Goal: Book appointment/travel/reservation

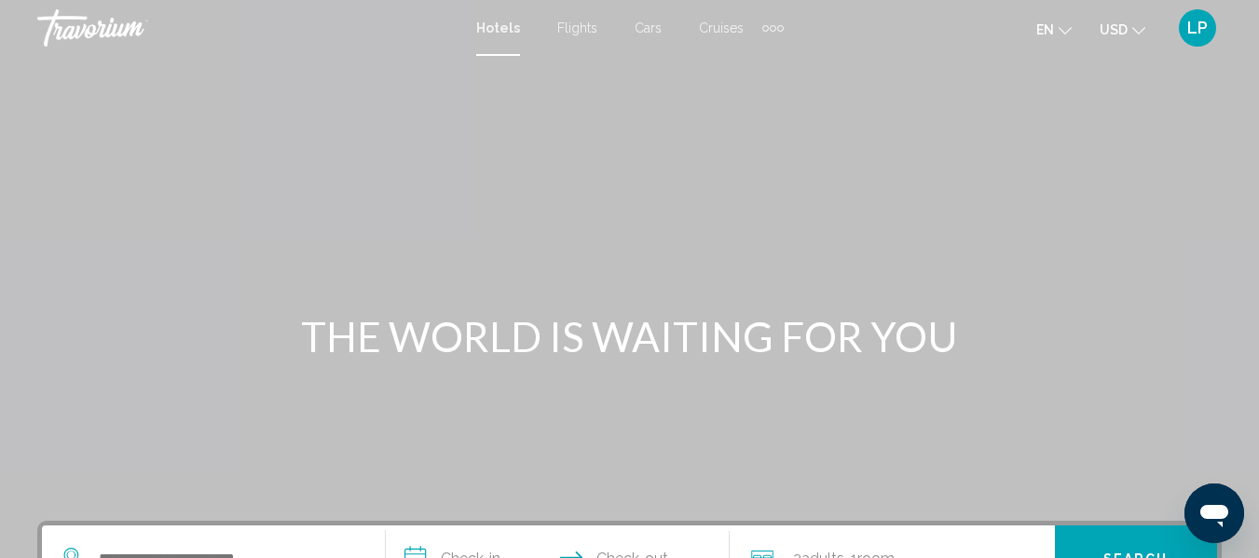
click at [499, 26] on span "Hotels" at bounding box center [498, 27] width 44 height 15
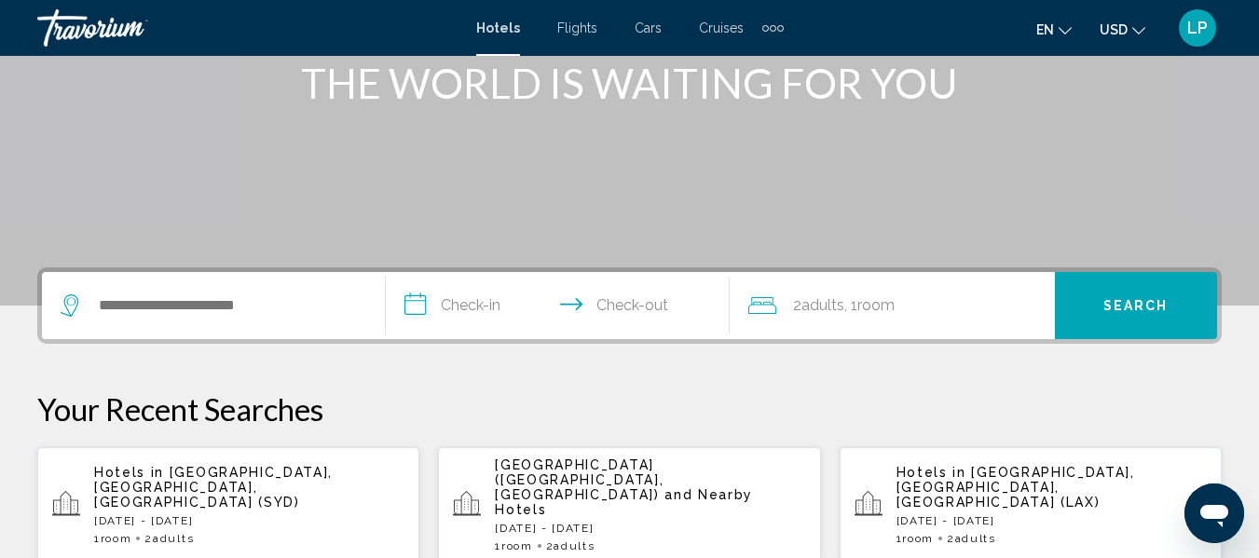
scroll to position [258, 0]
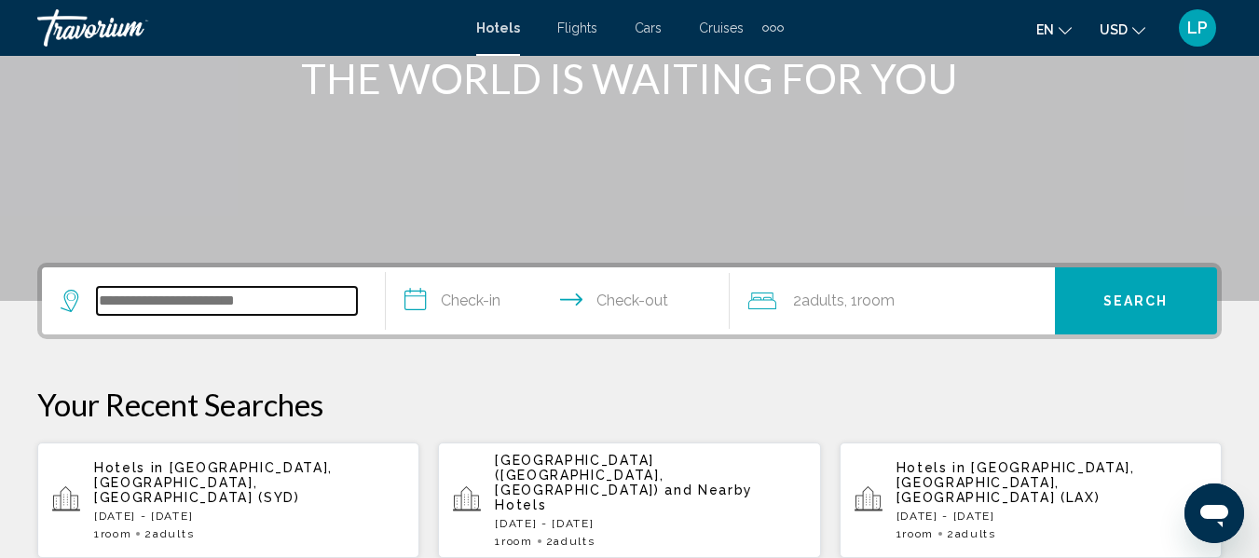
click at [122, 305] on input "Search widget" at bounding box center [227, 301] width 260 height 28
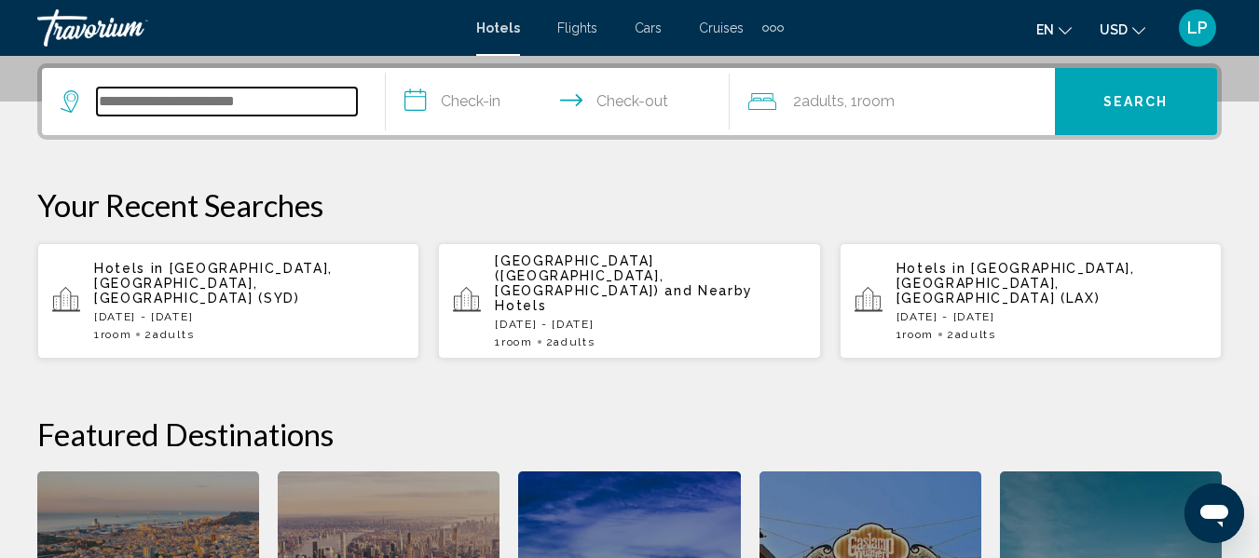
scroll to position [460, 0]
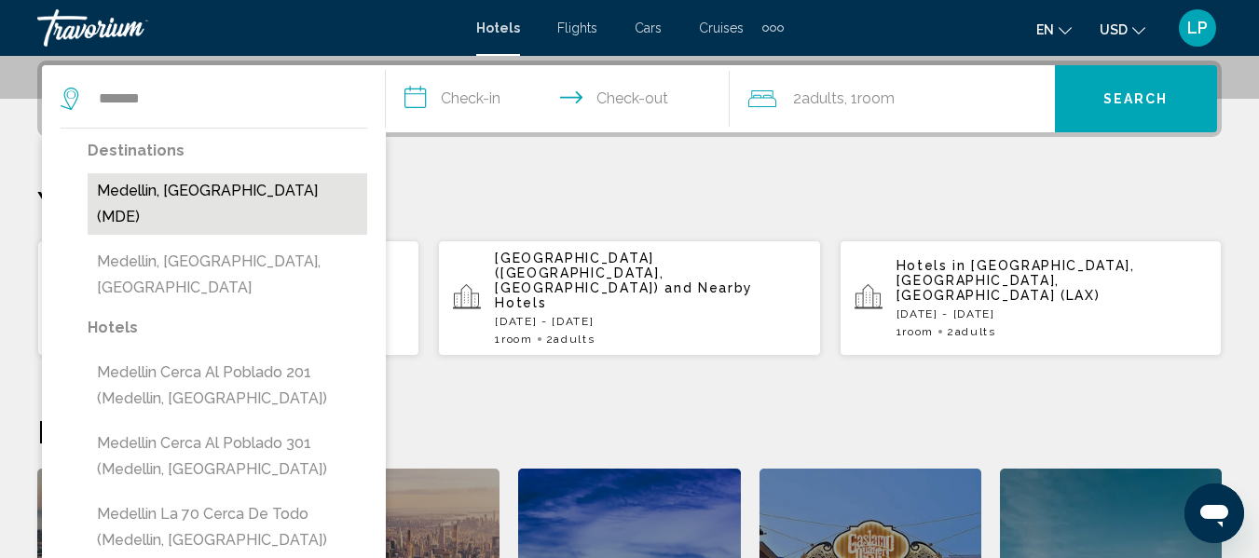
click at [128, 204] on button "Medellin, [GEOGRAPHIC_DATA] (MDE)" at bounding box center [228, 203] width 280 height 61
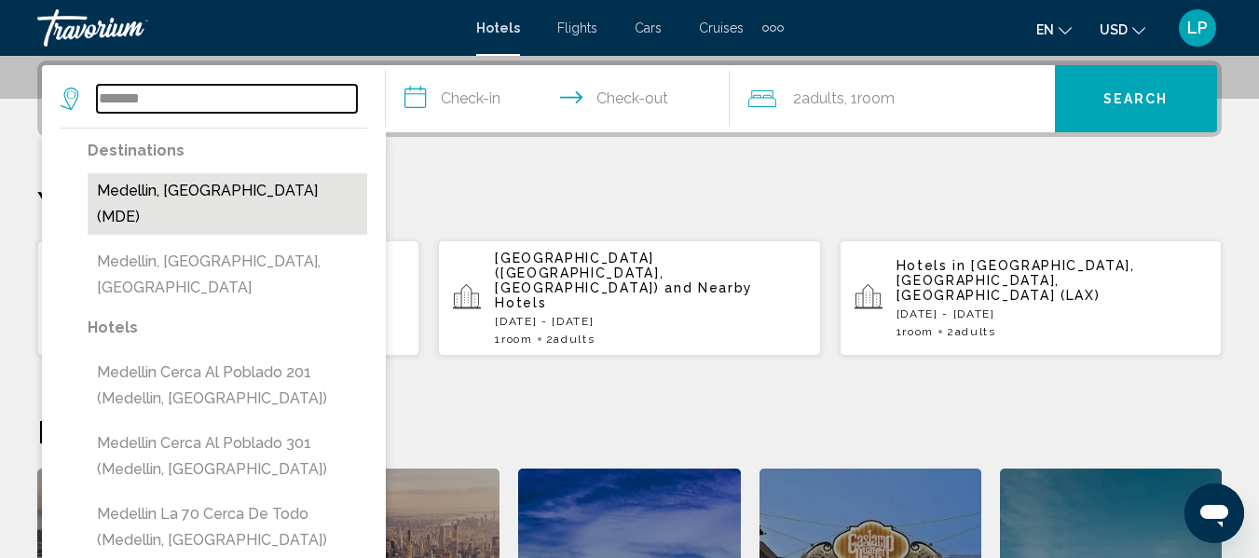
type input "**********"
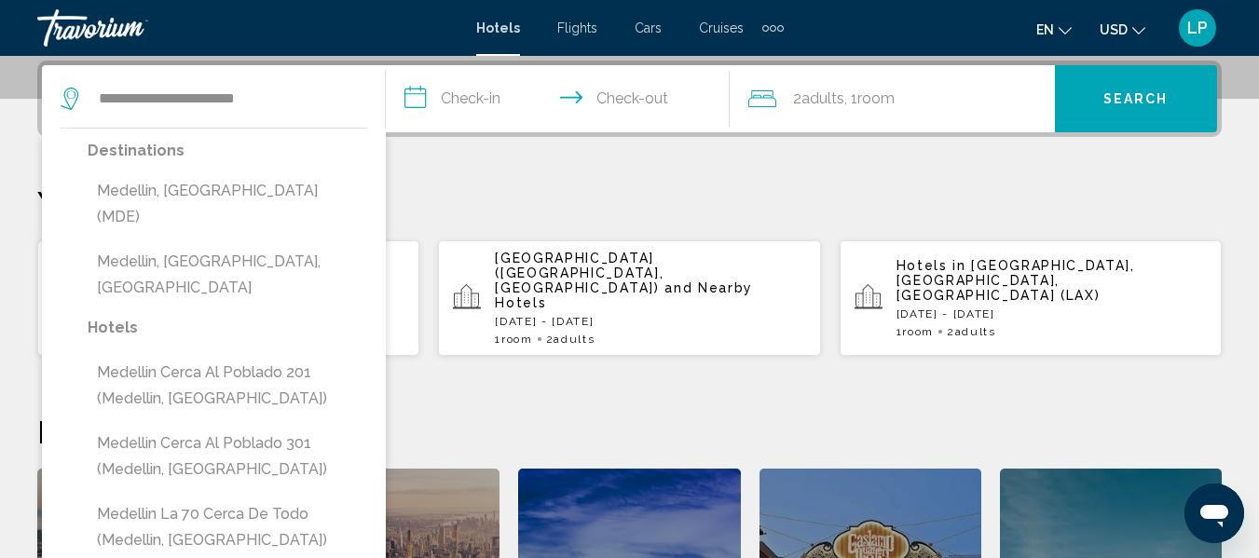
click at [978, 213] on p "Your Recent Searches" at bounding box center [629, 202] width 1184 height 37
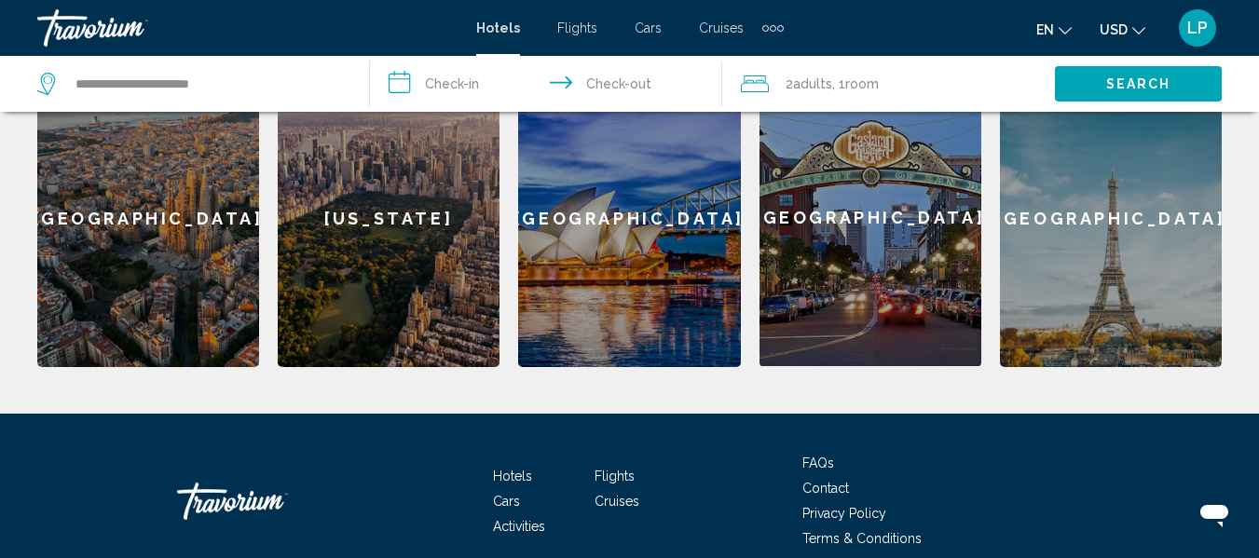
scroll to position [914, 0]
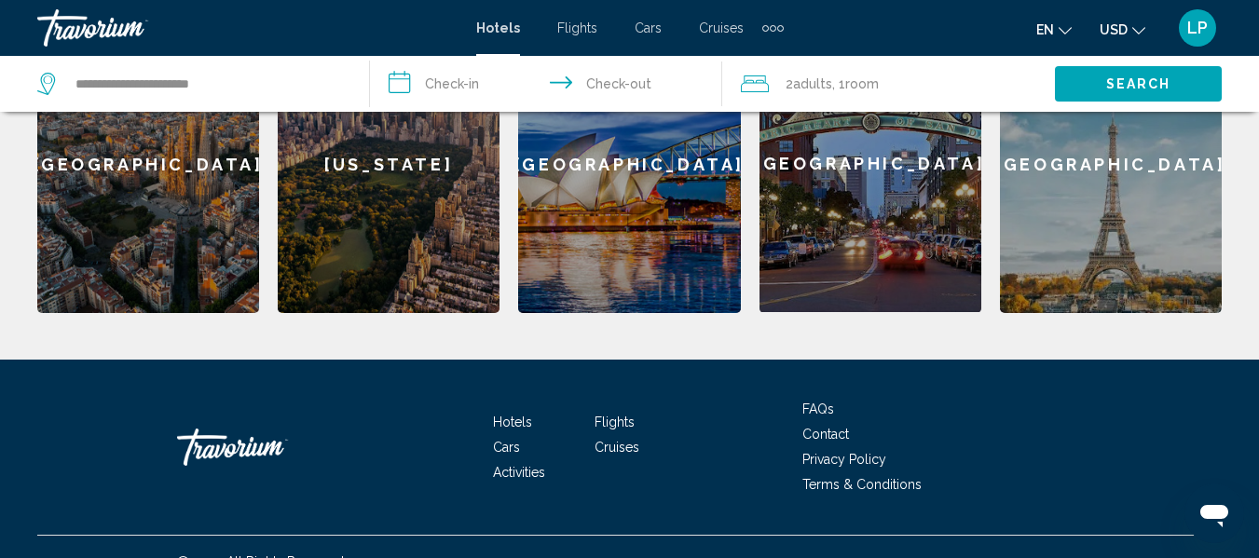
click at [489, 25] on span "Hotels" at bounding box center [498, 27] width 44 height 15
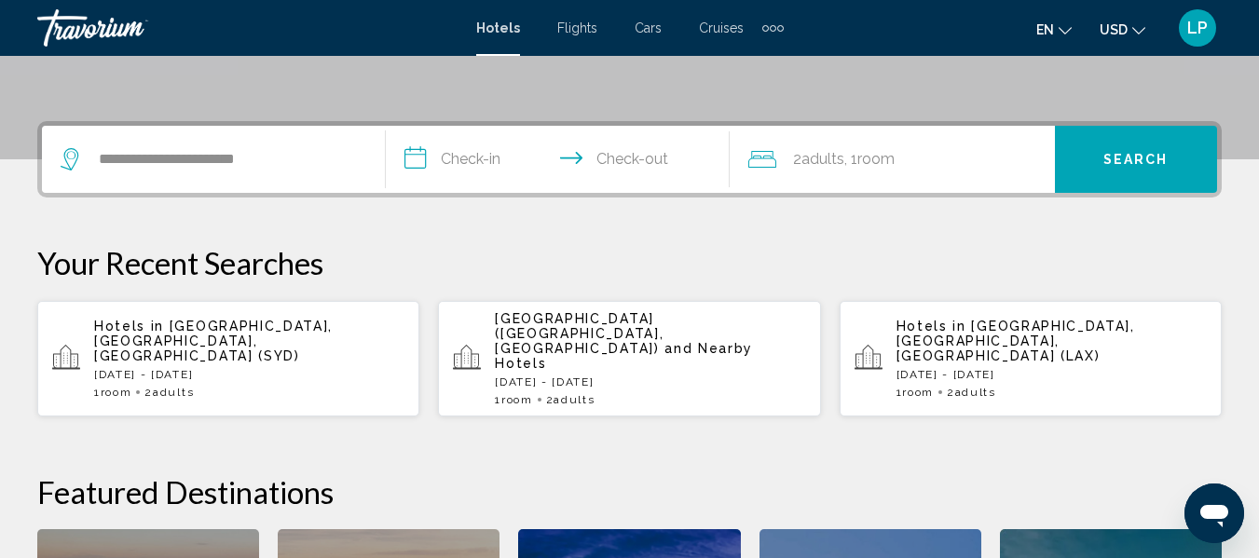
scroll to position [376, 0]
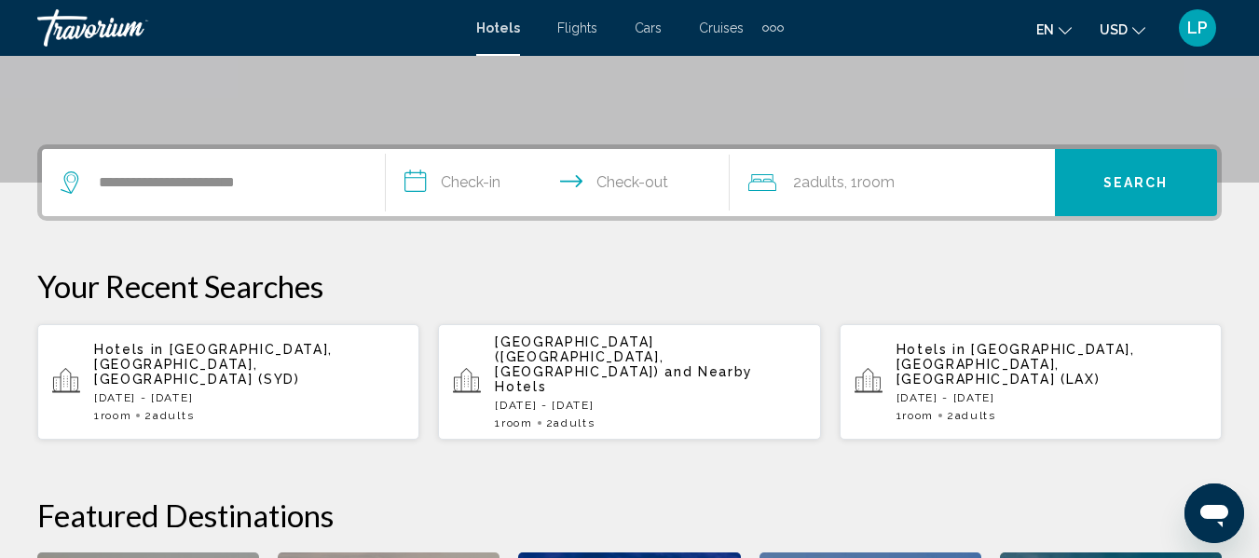
click at [421, 178] on input "**********" at bounding box center [561, 185] width 351 height 73
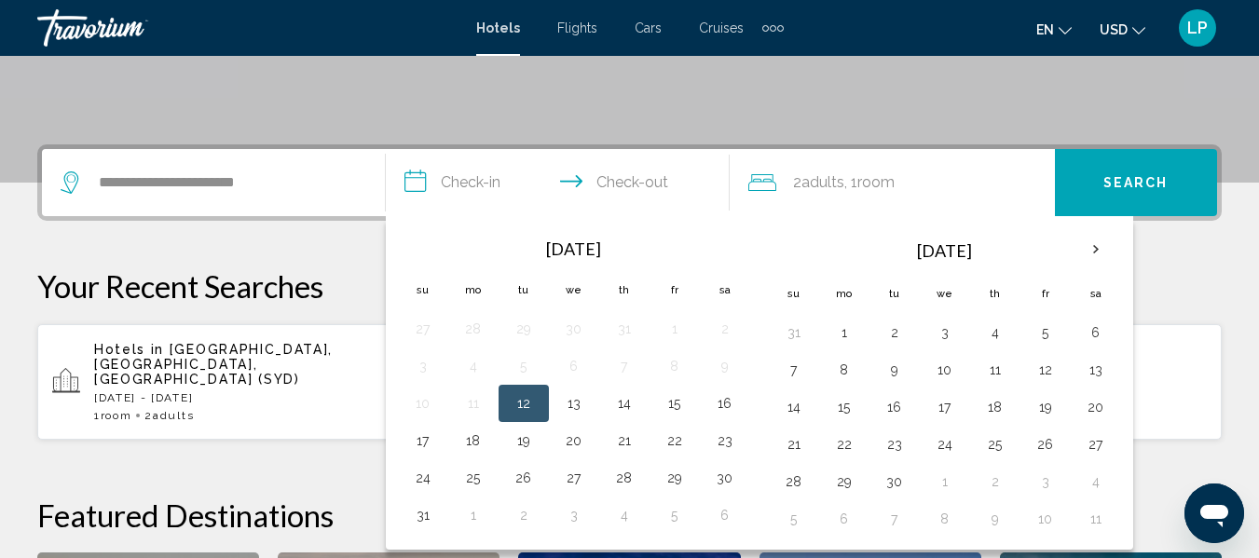
scroll to position [460, 0]
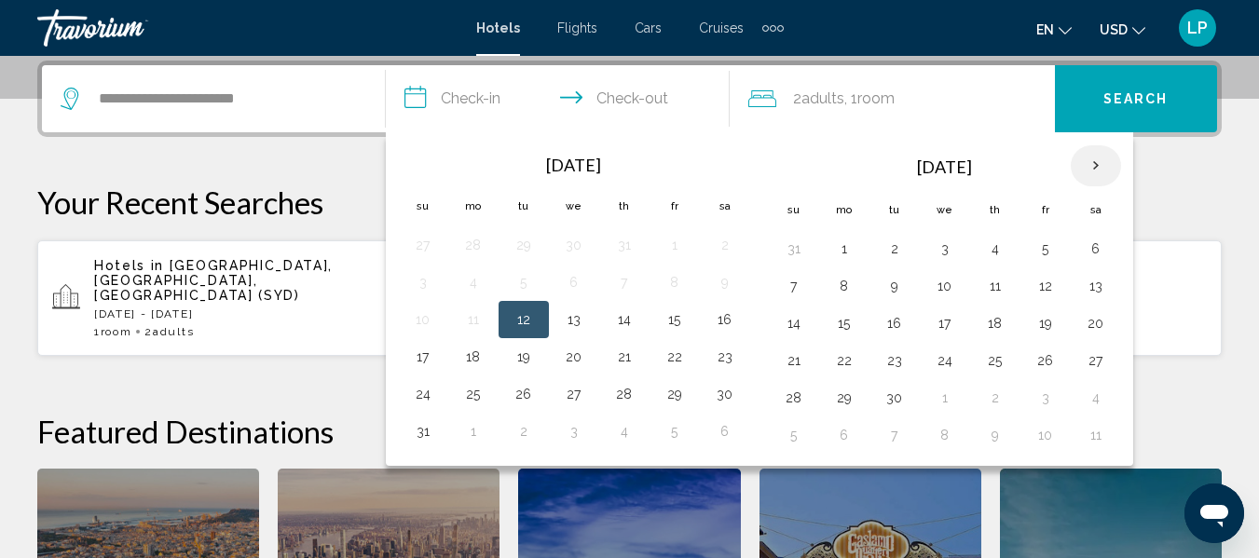
click at [1094, 165] on th "Next month" at bounding box center [1096, 165] width 50 height 41
click at [1047, 317] on button "19" at bounding box center [1046, 323] width 30 height 26
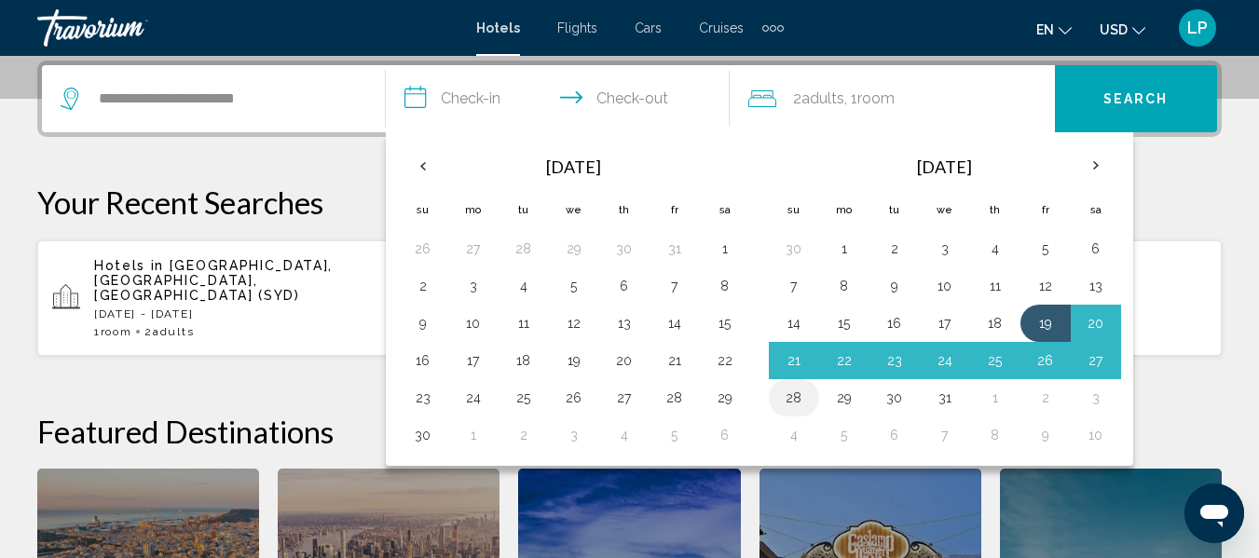
click at [801, 391] on button "28" at bounding box center [794, 398] width 30 height 26
type input "**********"
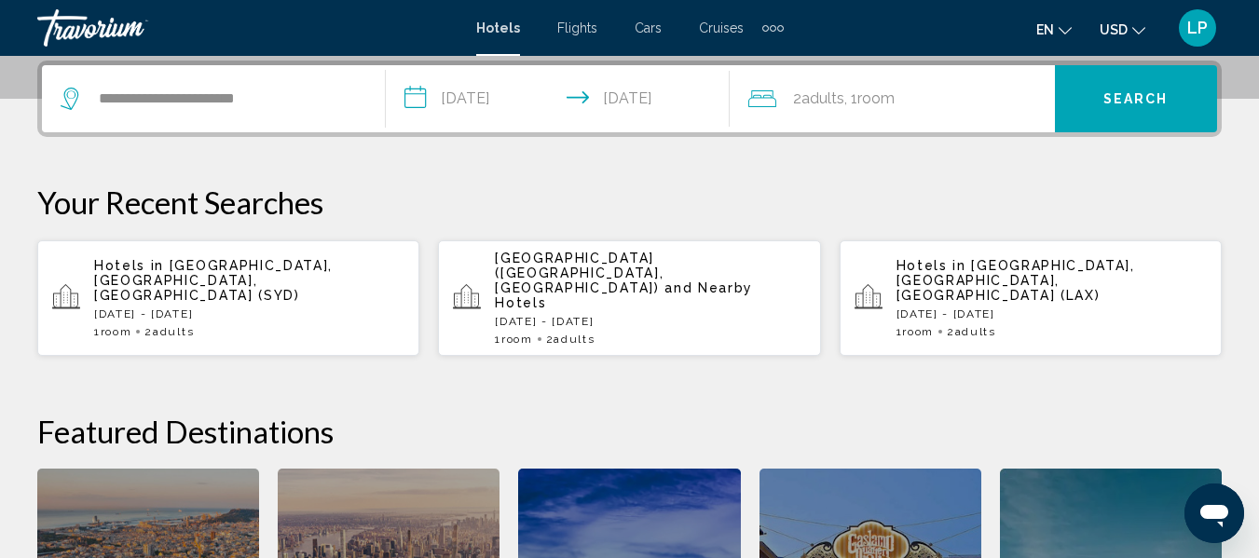
click at [1136, 93] on span "Search" at bounding box center [1135, 99] width 65 height 15
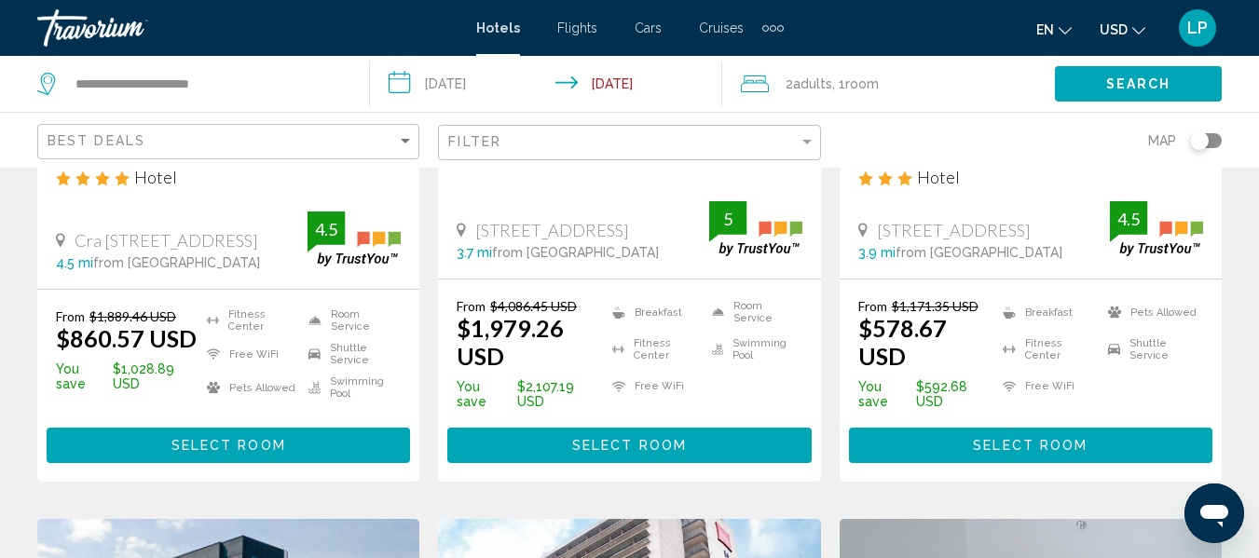
scroll to position [447, 0]
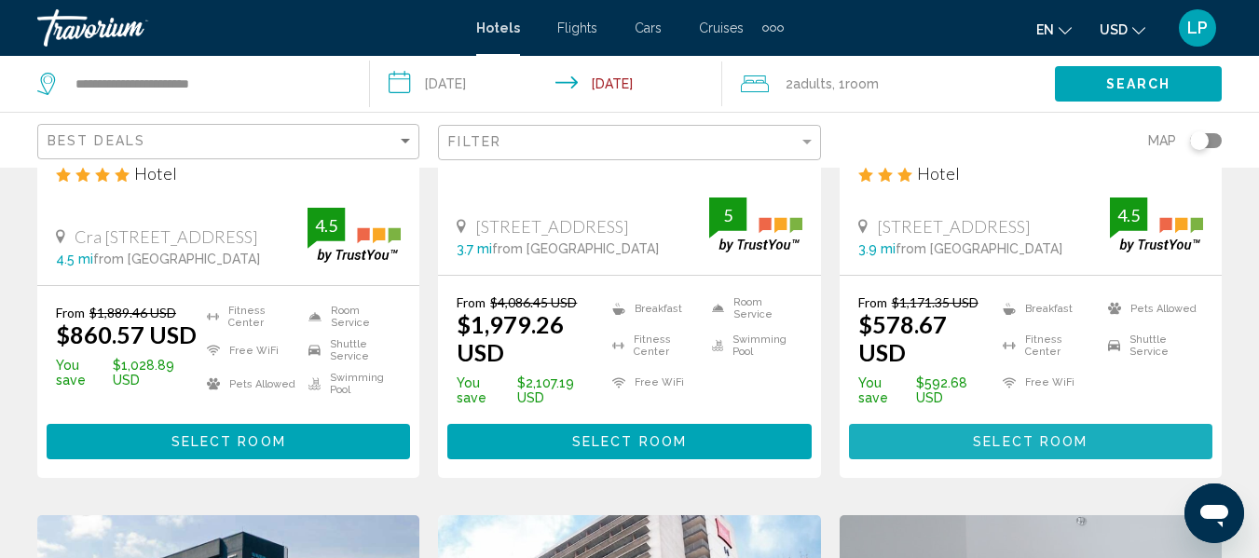
click at [936, 435] on button "Select Room" at bounding box center [1030, 441] width 363 height 34
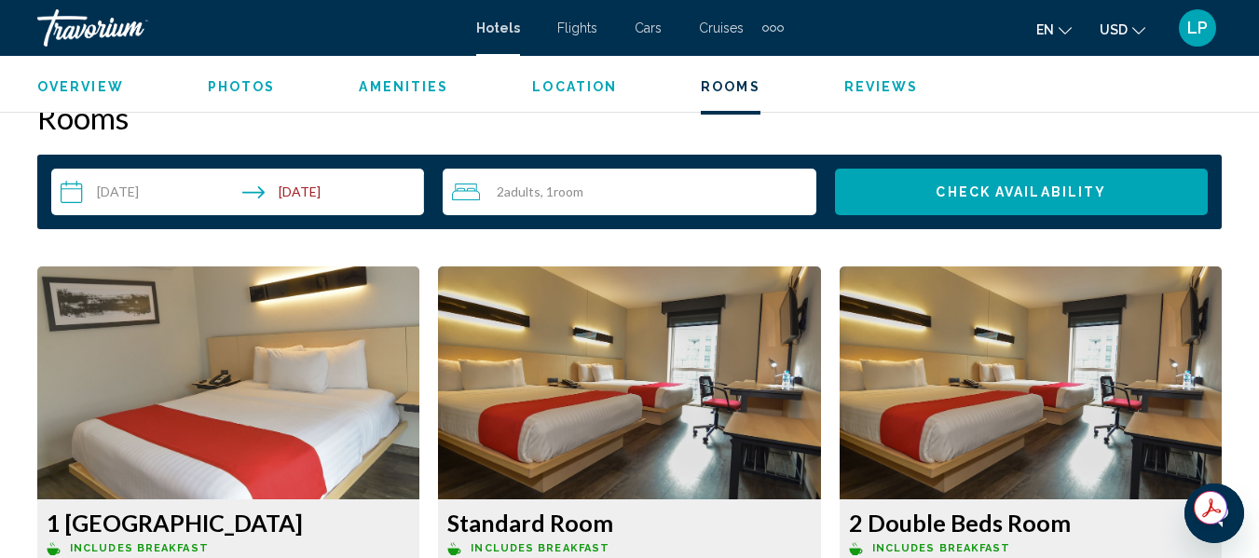
scroll to position [2696, 0]
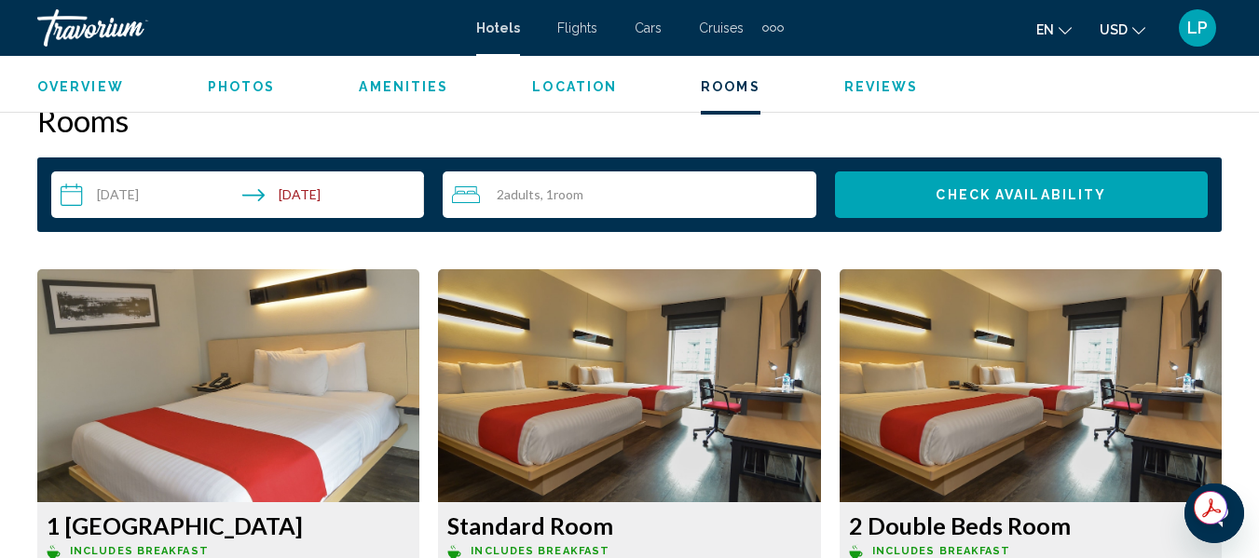
click at [769, 22] on div "Extra navigation items" at bounding box center [772, 28] width 21 height 28
click at [741, 53] on link "Activities" at bounding box center [742, 63] width 71 height 34
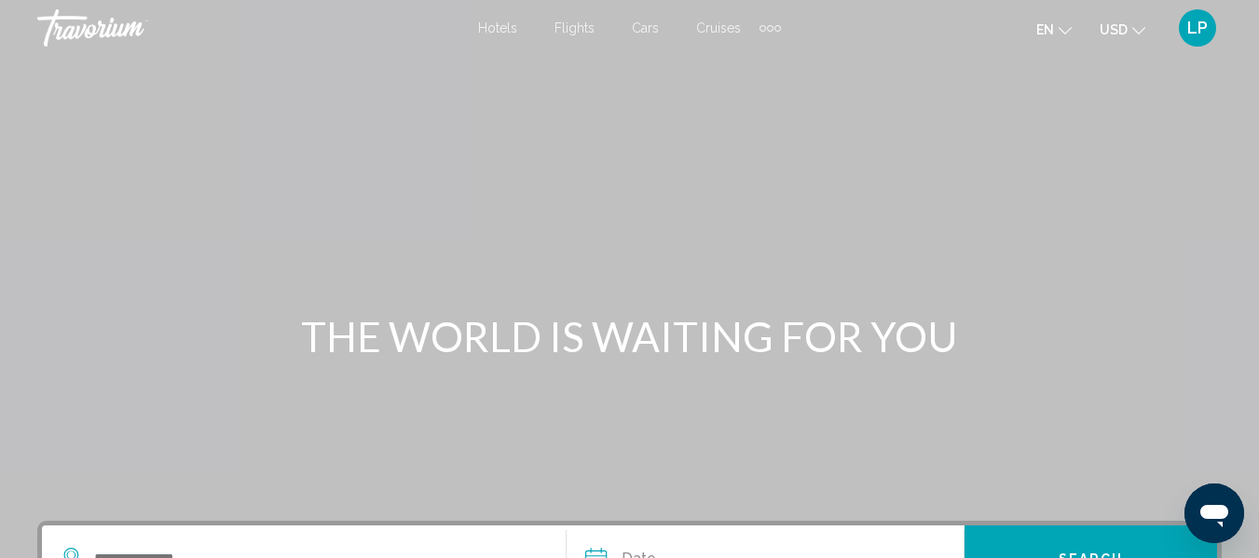
click at [175, 539] on div "Search widget" at bounding box center [313, 559] width 505 height 67
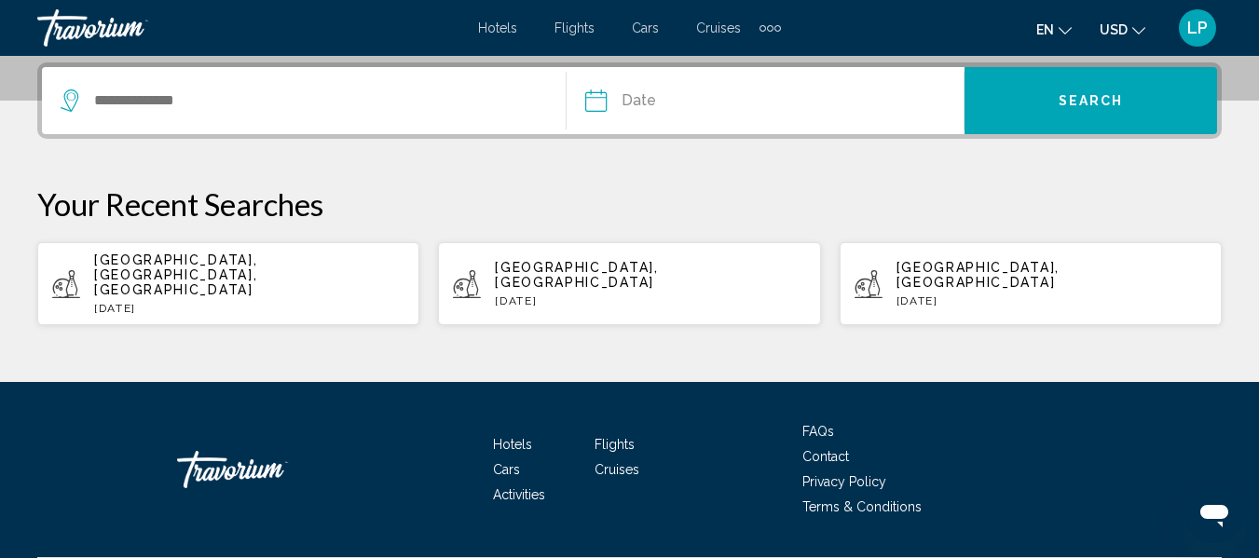
scroll to position [460, 0]
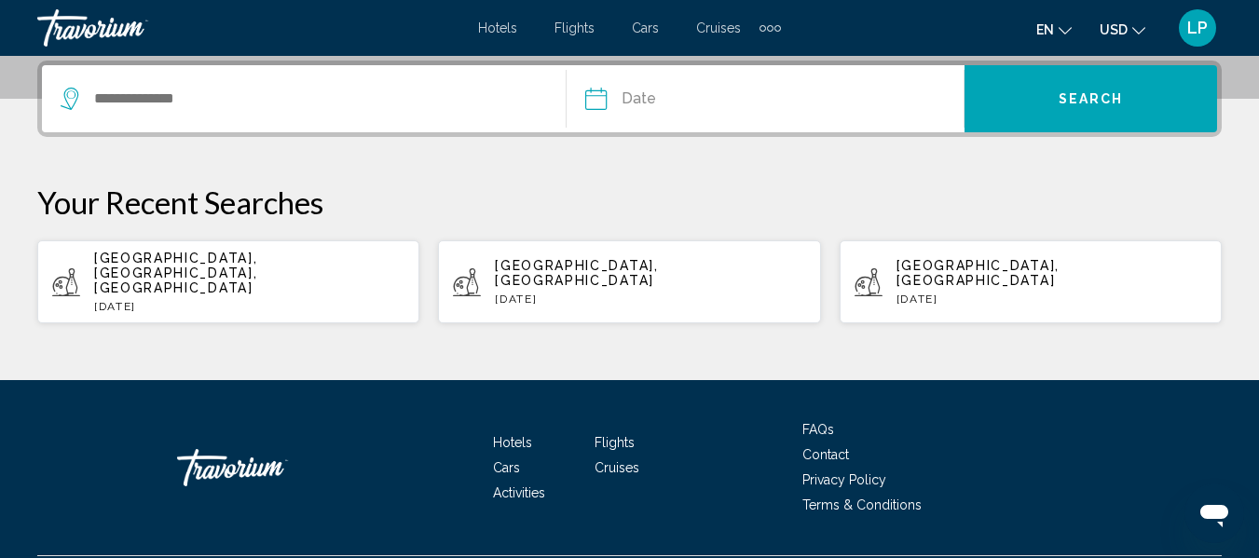
click at [162, 113] on div "Search widget" at bounding box center [313, 98] width 505 height 67
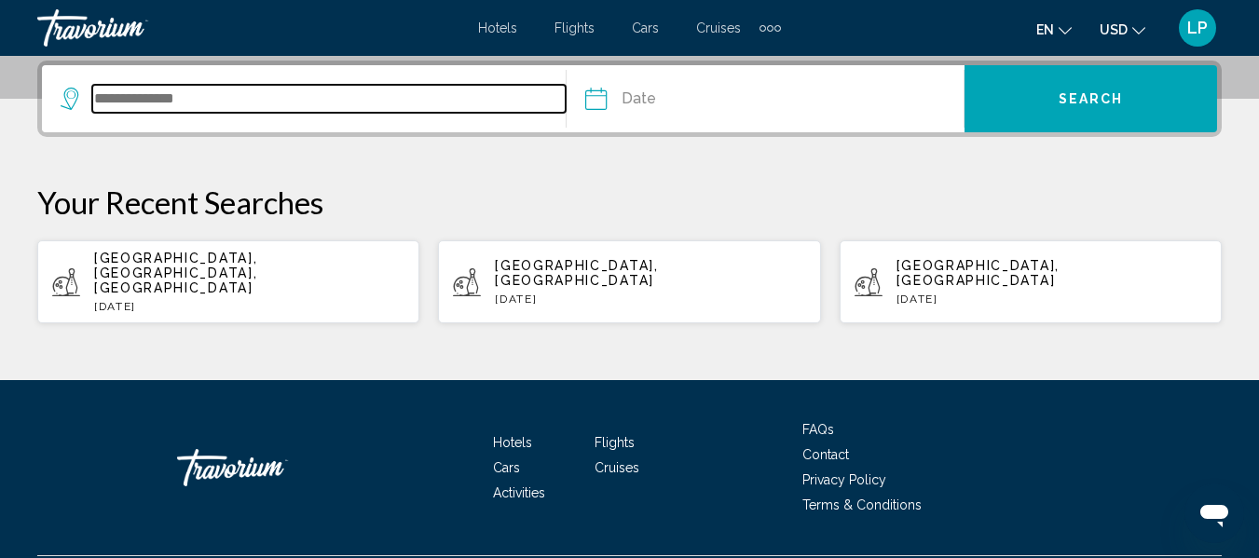
click at [95, 108] on input "Search widget" at bounding box center [328, 99] width 473 height 28
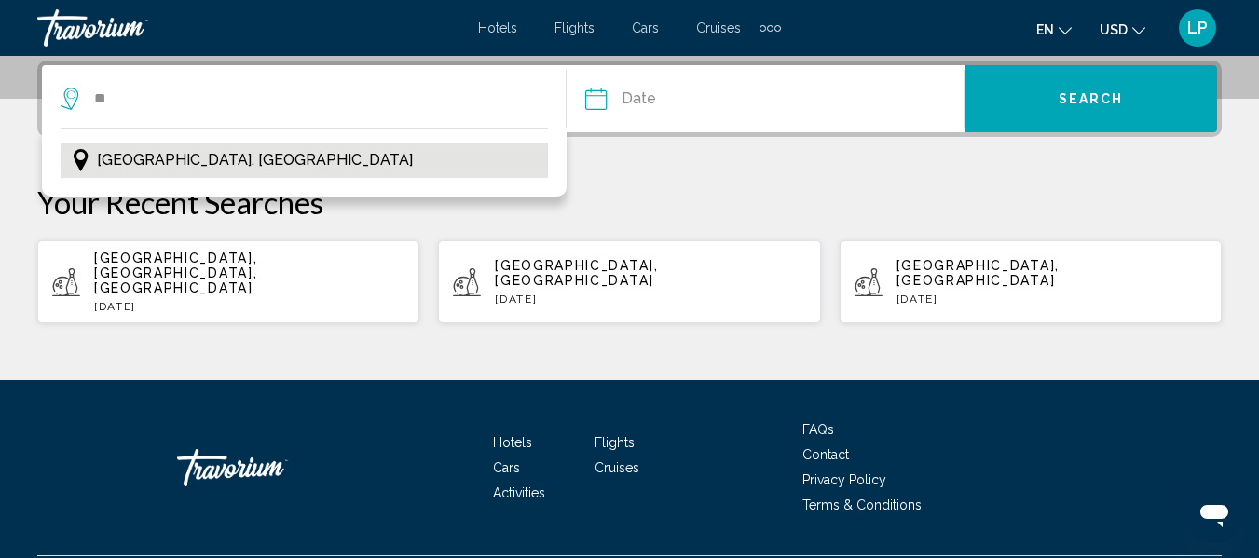
click at [141, 160] on span "Medellín, Colombia" at bounding box center [255, 160] width 316 height 26
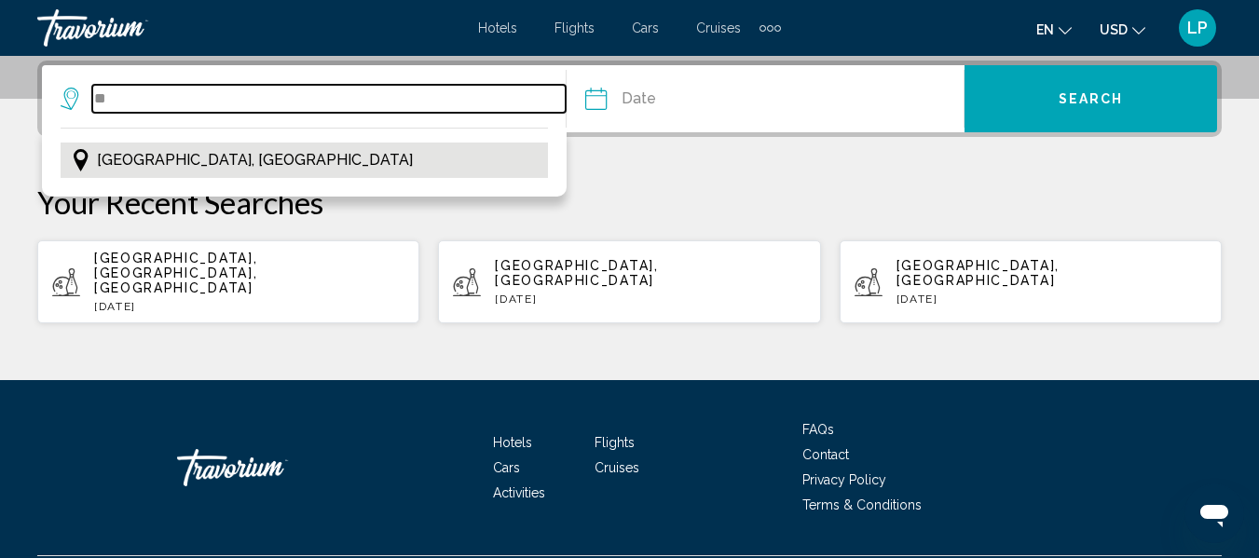
type input "**********"
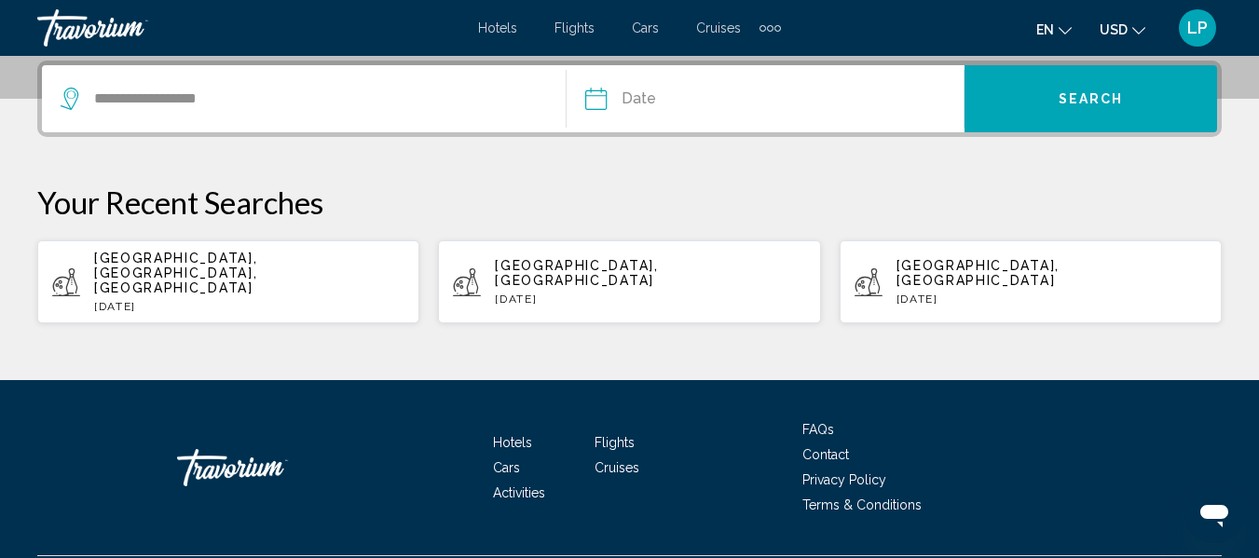
click at [590, 98] on input "Date" at bounding box center [678, 101] width 197 height 73
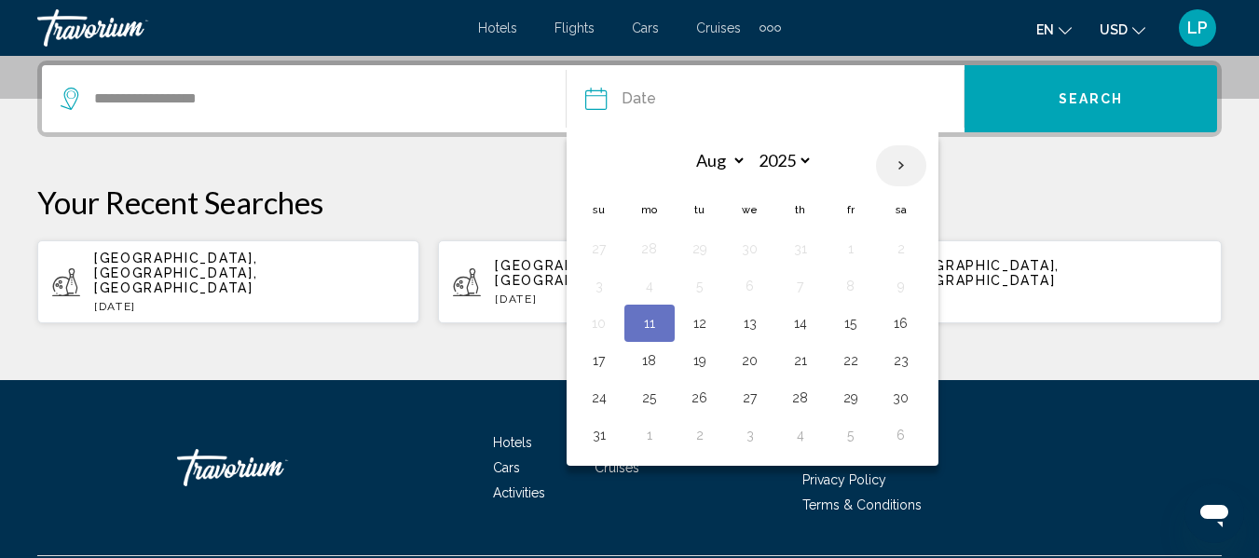
click at [902, 168] on th "Next month" at bounding box center [901, 165] width 50 height 41
click at [905, 167] on th "Next month" at bounding box center [901, 165] width 50 height 41
select select "**"
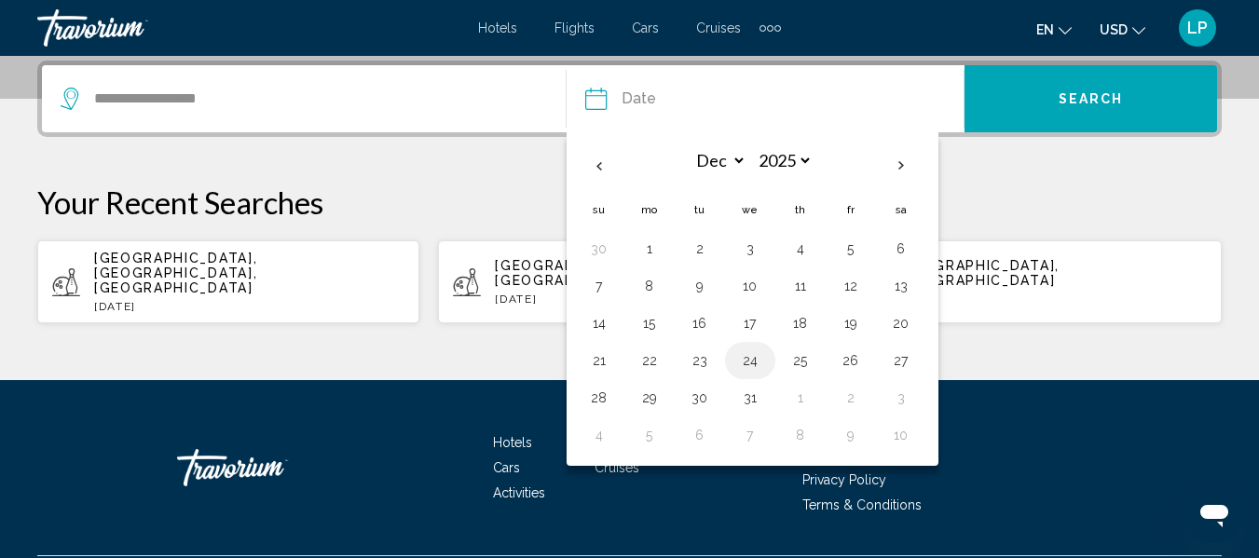
click at [750, 356] on button "24" at bounding box center [750, 361] width 30 height 26
type input "**********"
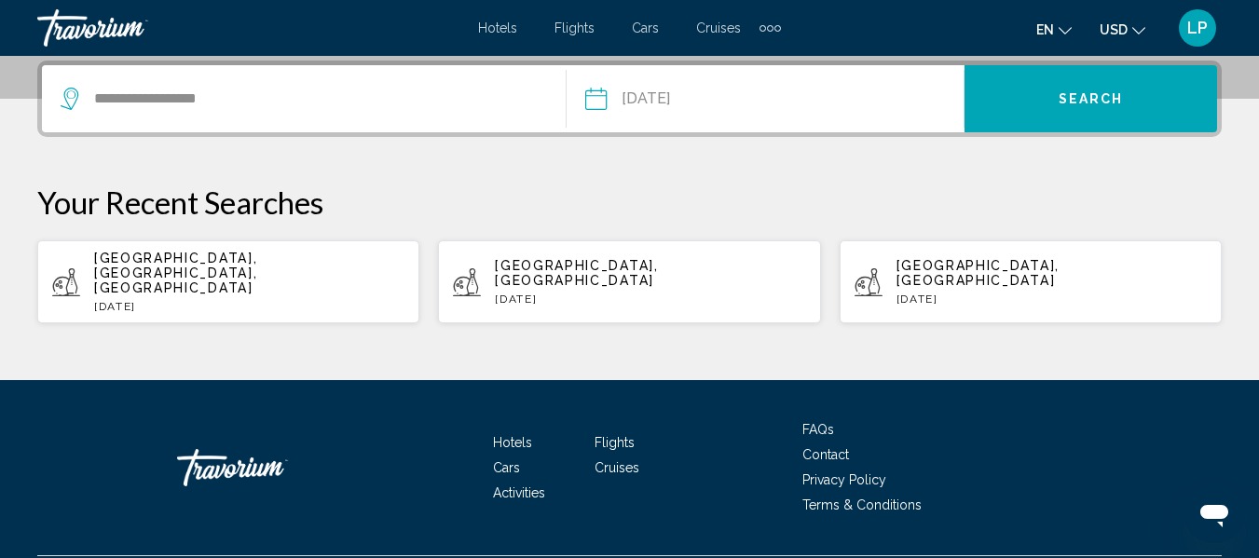
click at [1051, 96] on button "Search" at bounding box center [1090, 98] width 253 height 67
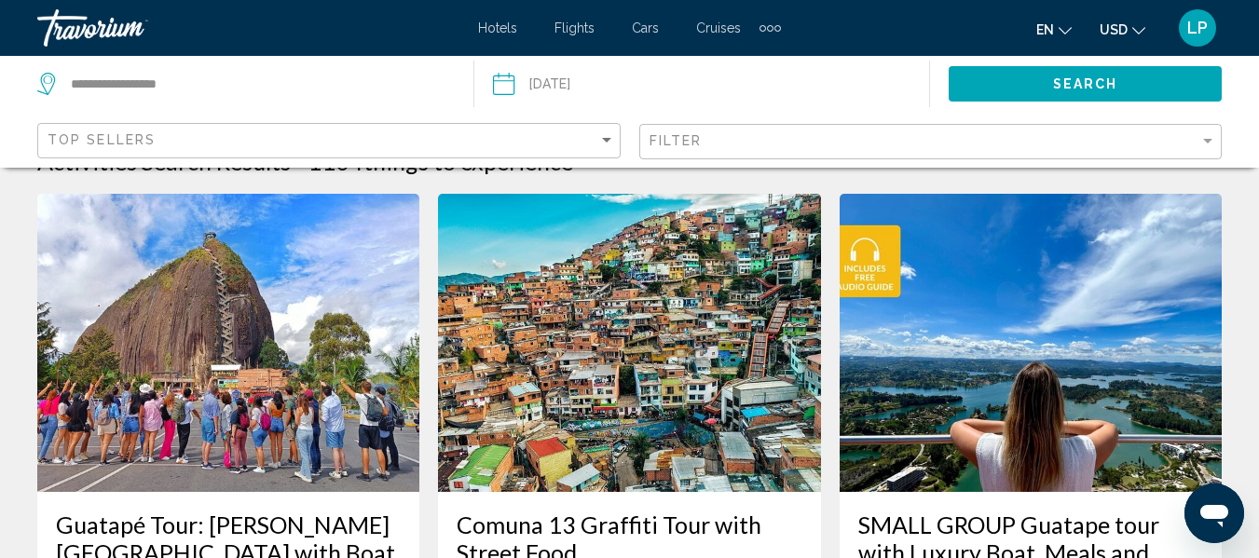
scroll to position [37, 0]
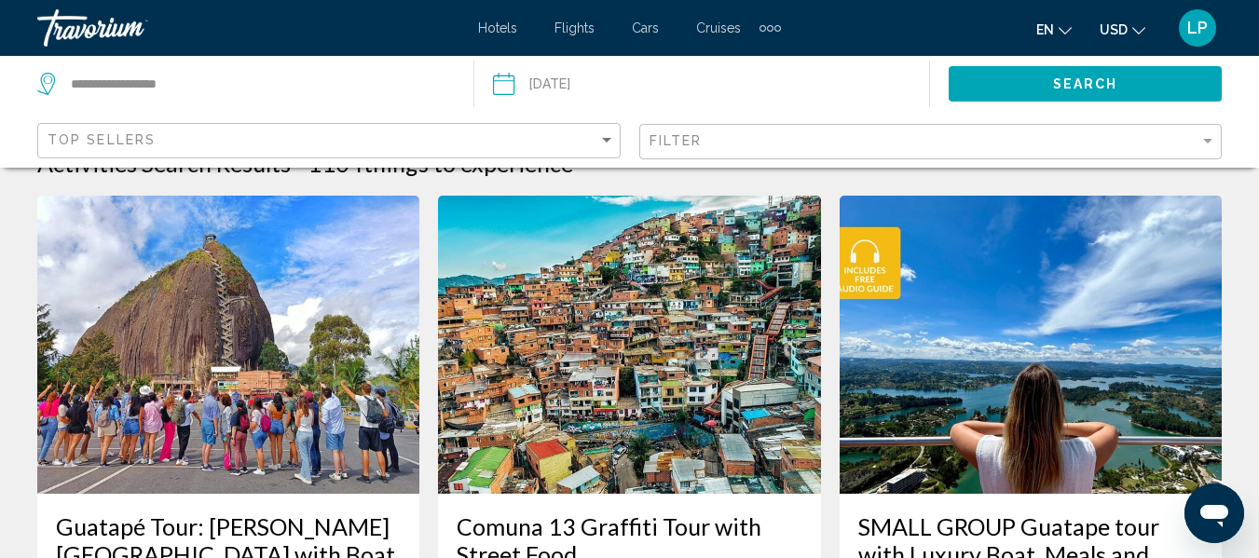
click at [198, 270] on img "Main content" at bounding box center [228, 345] width 382 height 298
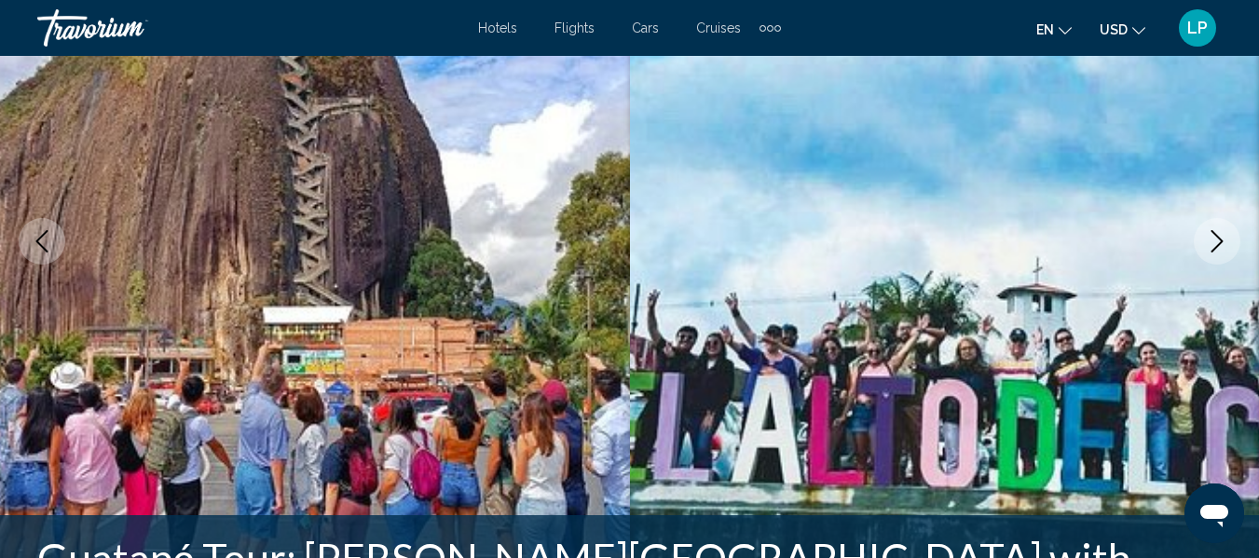
scroll to position [55, 0]
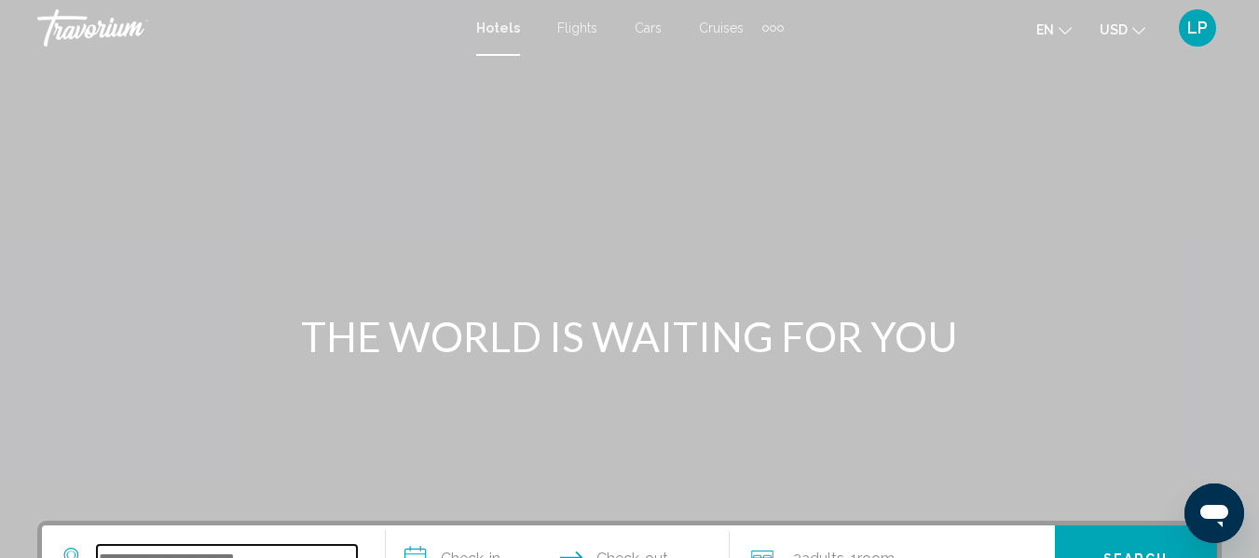
click at [120, 550] on input "Search widget" at bounding box center [227, 559] width 260 height 28
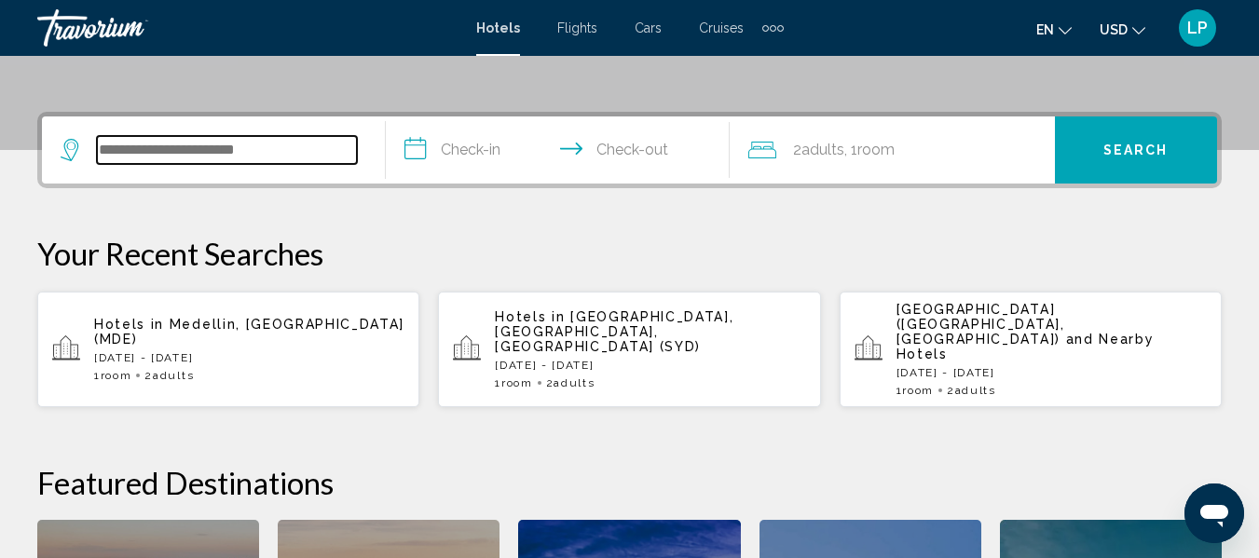
scroll to position [460, 0]
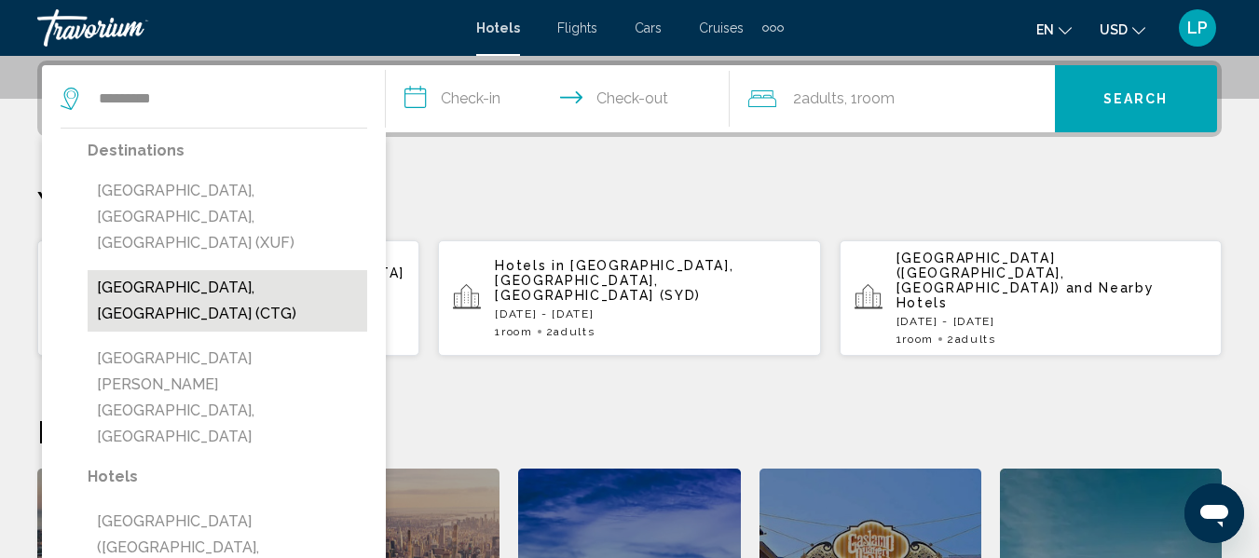
click at [184, 270] on button "[GEOGRAPHIC_DATA], [GEOGRAPHIC_DATA] (CTG)" at bounding box center [228, 300] width 280 height 61
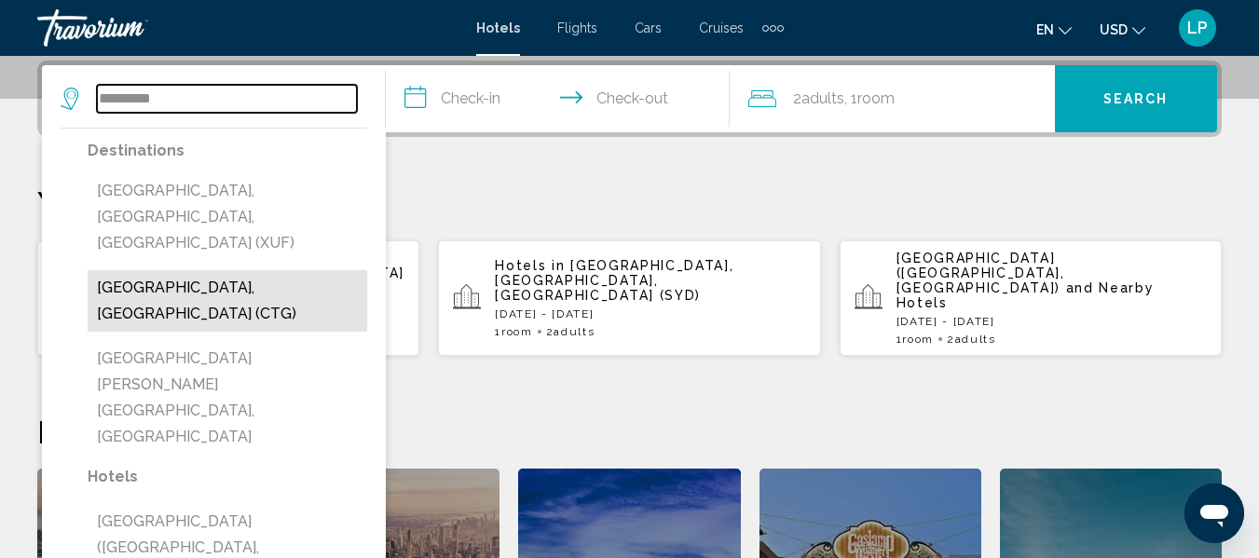
type input "**********"
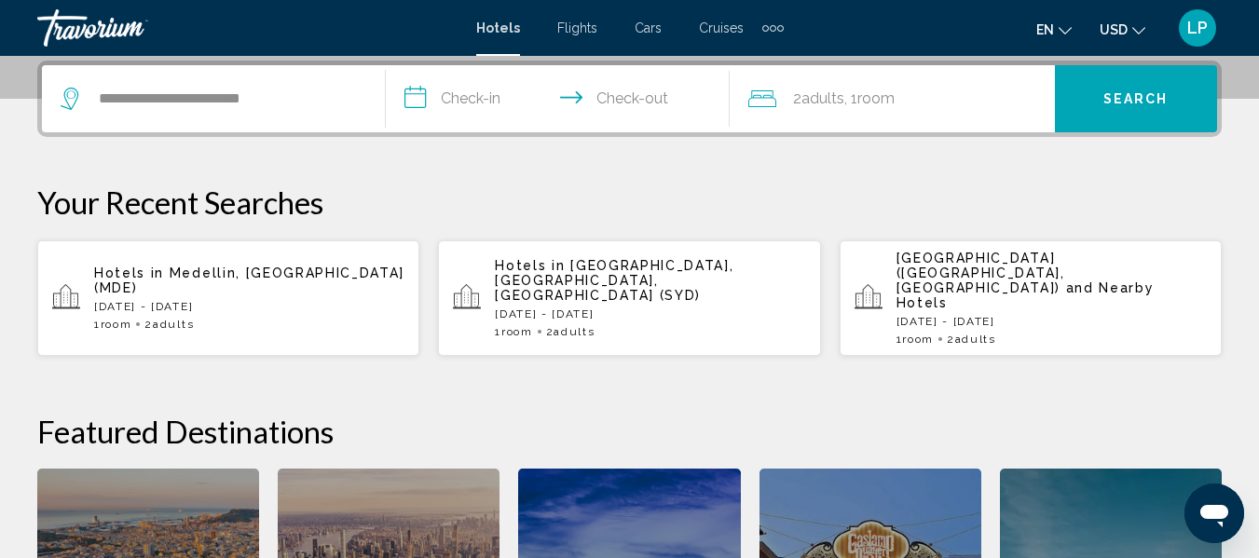
click at [422, 89] on input "**********" at bounding box center [561, 101] width 351 height 73
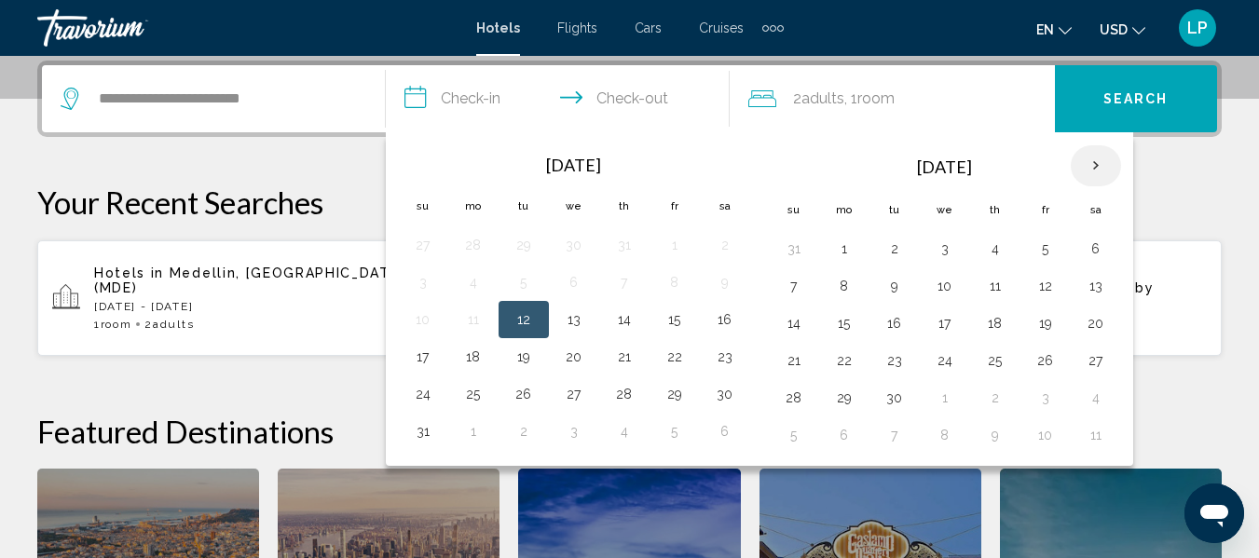
click at [1101, 164] on th "Next month" at bounding box center [1096, 165] width 50 height 41
click at [1090, 161] on th "Next month" at bounding box center [1096, 165] width 50 height 41
click at [848, 360] on button "22" at bounding box center [844, 361] width 30 height 26
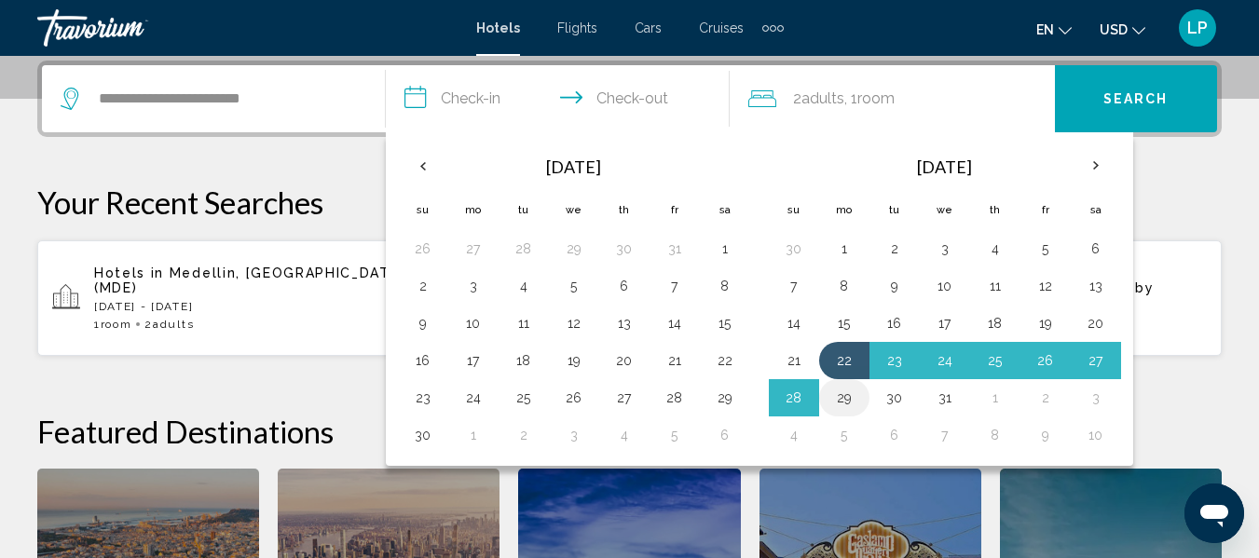
click at [849, 393] on button "29" at bounding box center [844, 398] width 30 height 26
type input "**********"
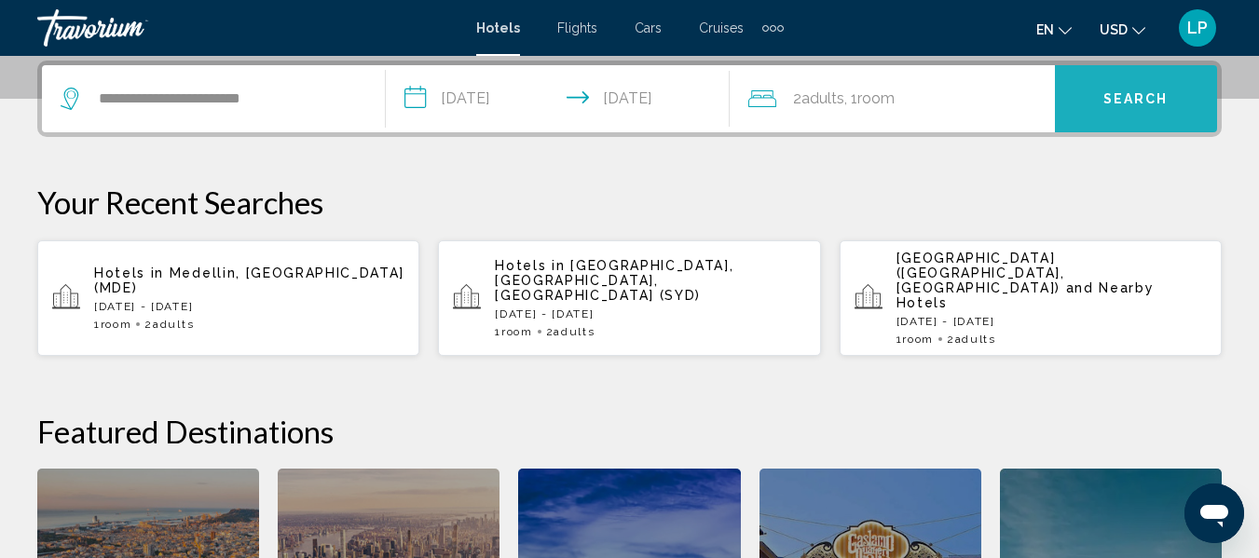
click at [1115, 99] on span "Search" at bounding box center [1135, 99] width 65 height 15
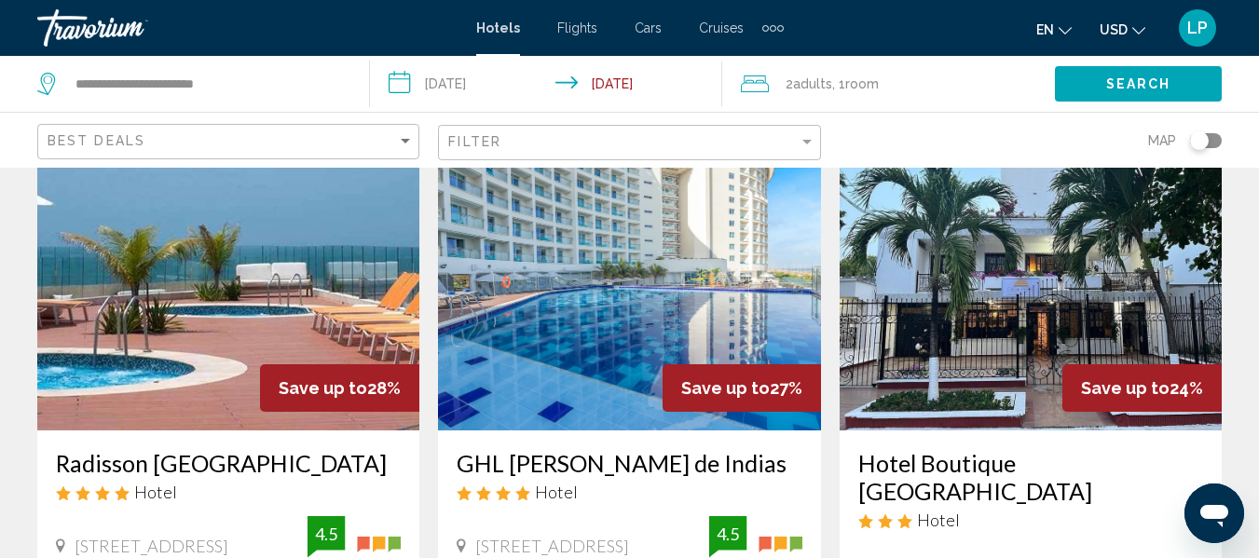
scroll to position [1603, 0]
